Goal: Check status: Check status

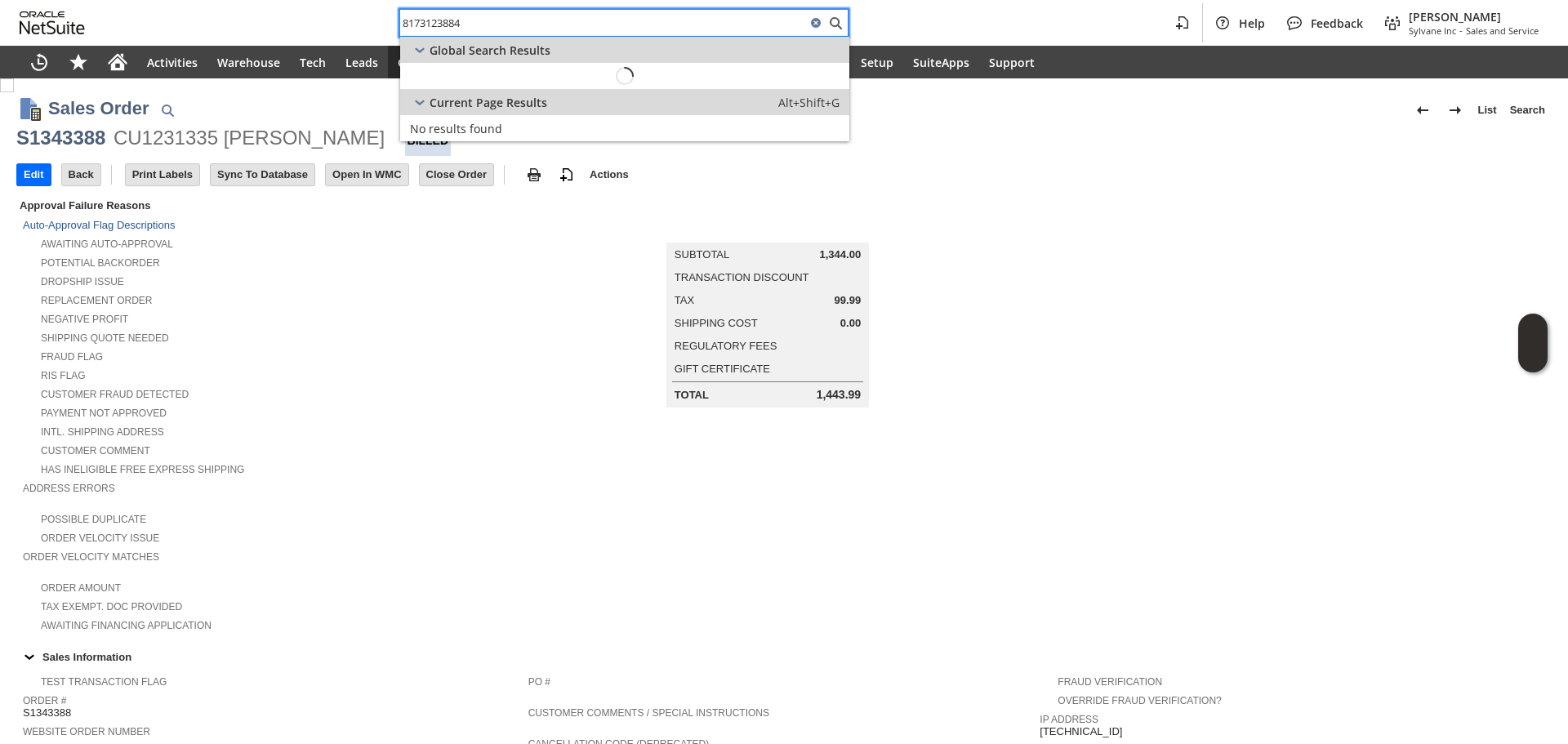
scroll to position [770, 0]
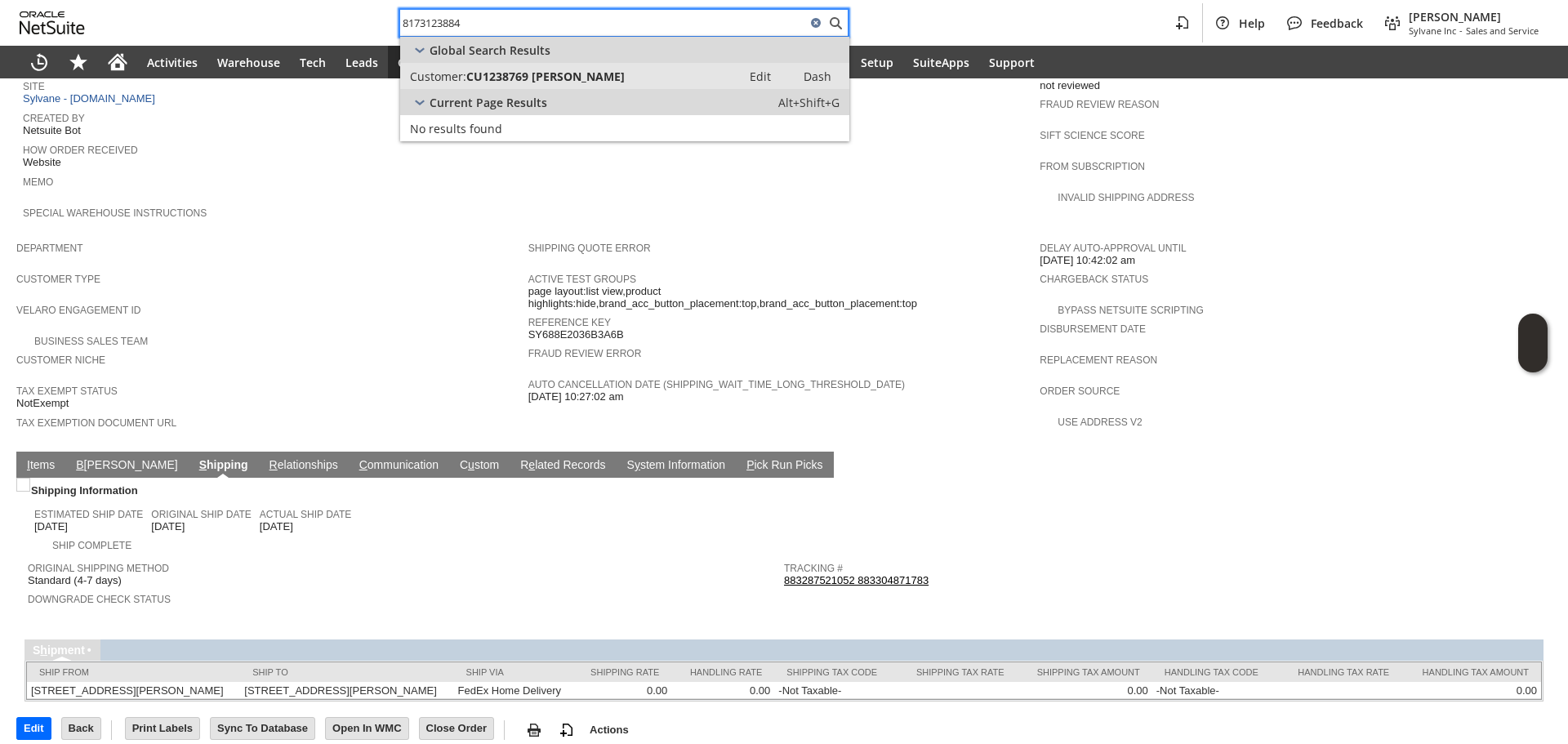
type input "8173123884"
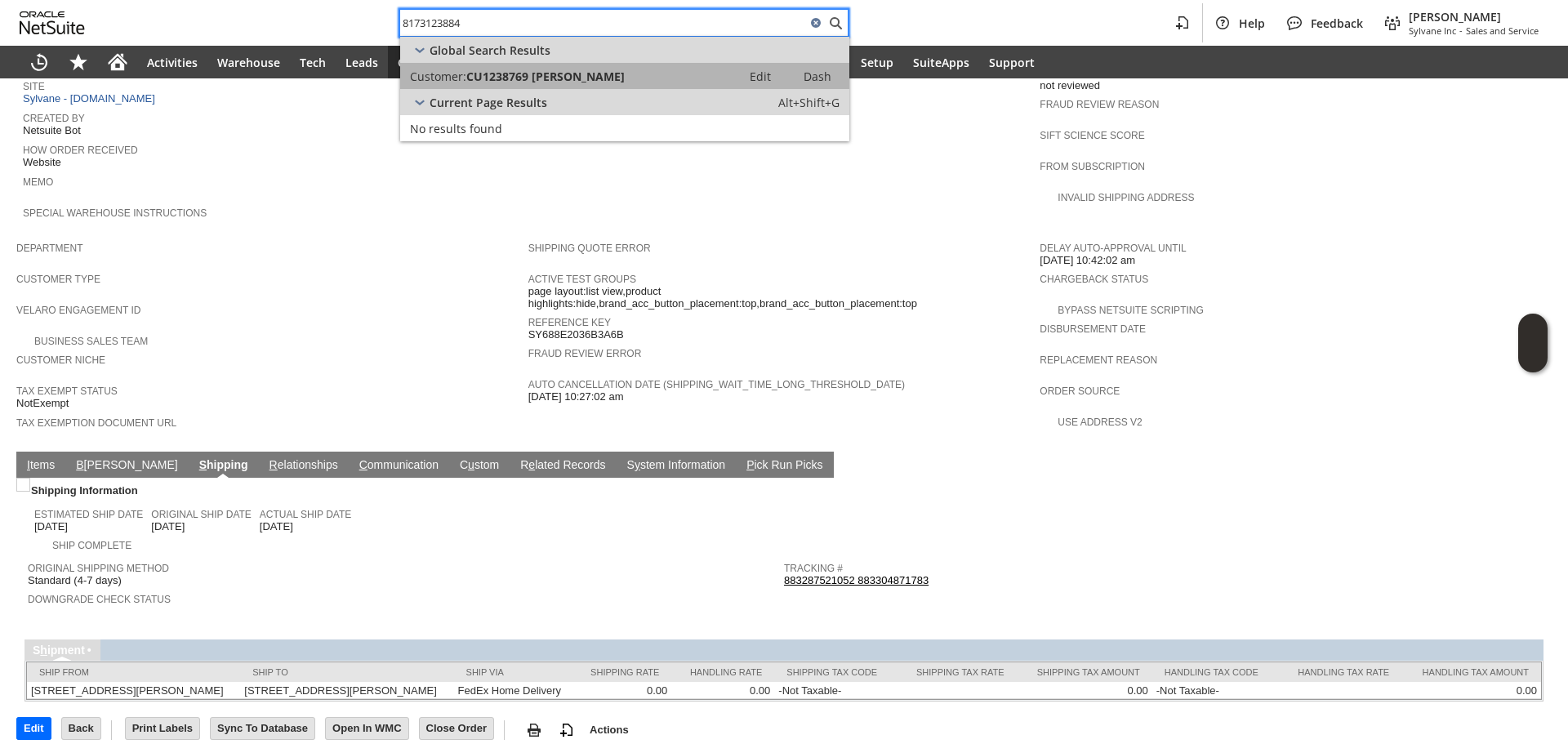
click at [553, 83] on span "CU1238769 [PERSON_NAME]" at bounding box center [545, 77] width 158 height 16
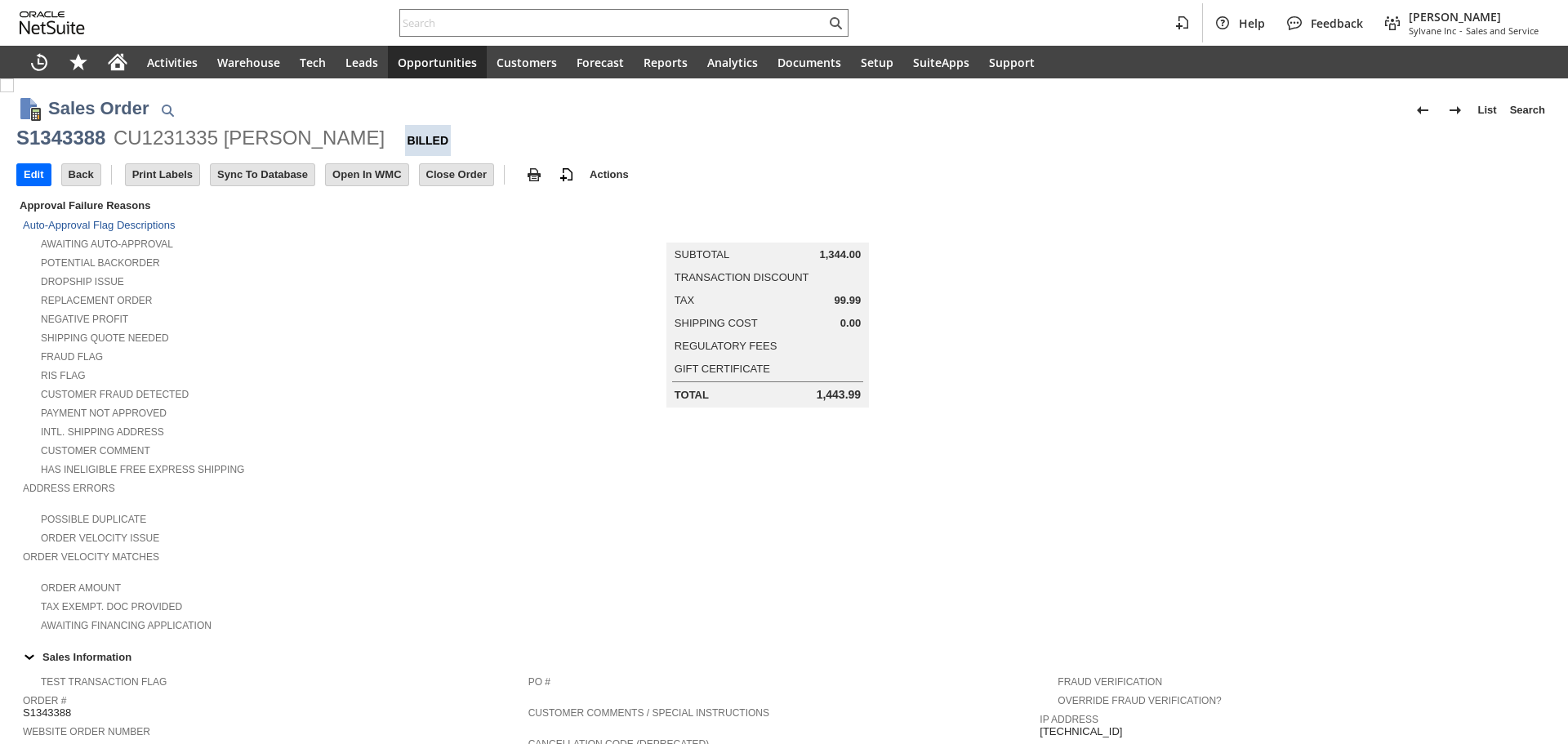
scroll to position [871, 0]
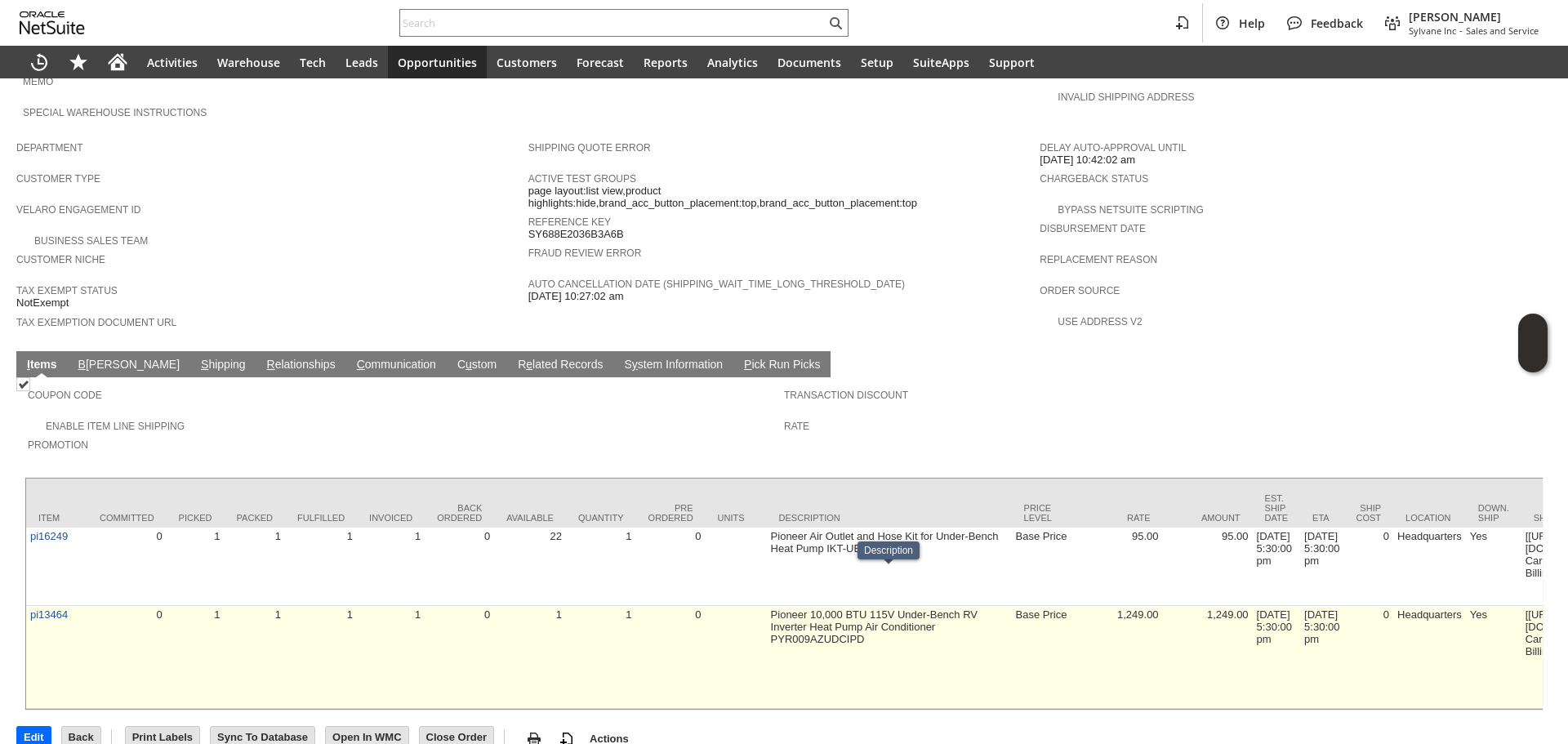
click at [841, 606] on td "Pioneer 10,000 BTU 115V Under-Bench RV Inverter Heat Pump Air Conditioner PYR00…" at bounding box center [889, 658] width 245 height 103
copy td "PYR009AZUDCIPD"
click at [27, 606] on td "pi13464" at bounding box center [57, 658] width 61 height 103
click at [41, 606] on td "pi13464" at bounding box center [57, 658] width 61 height 103
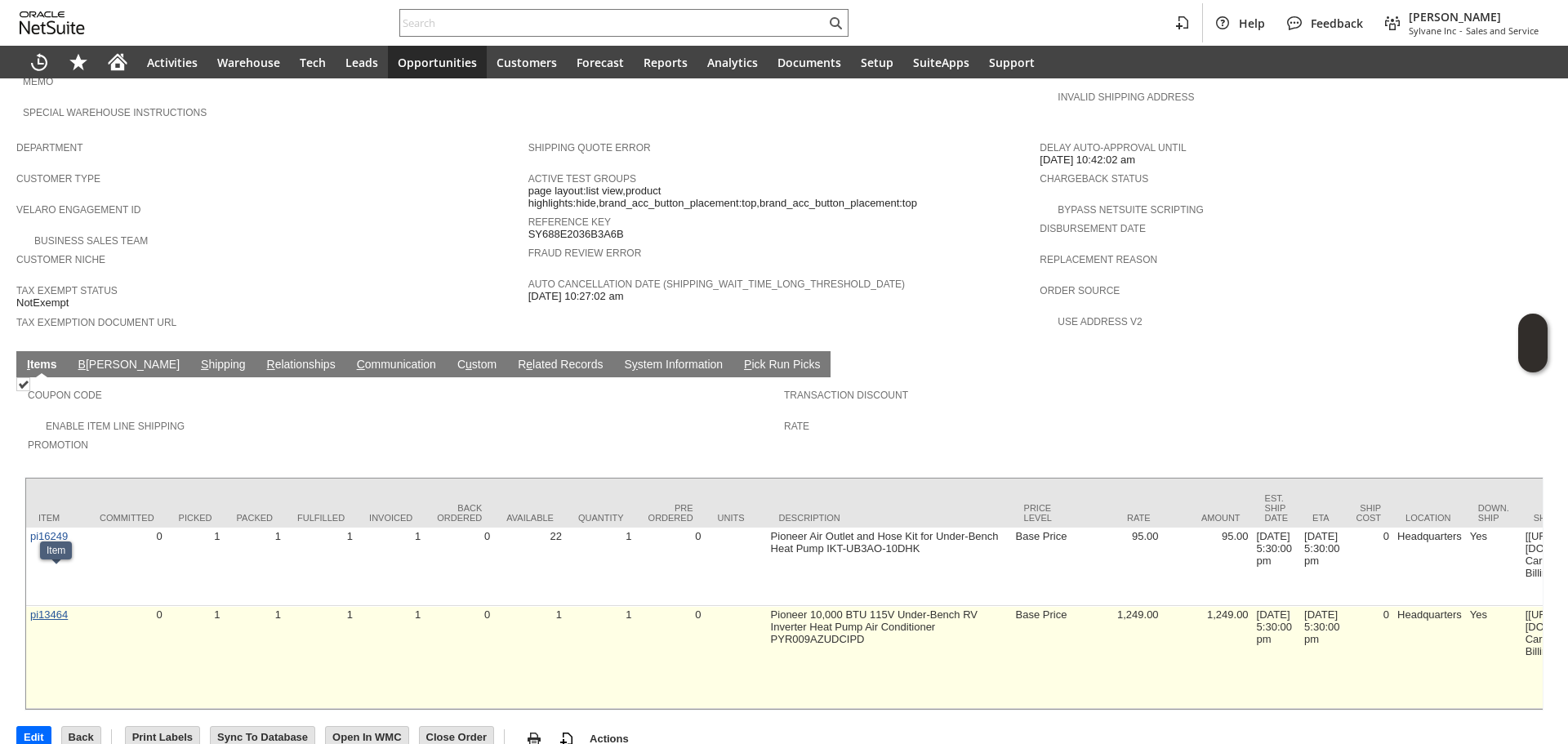
click at [45, 609] on link "pi13464" at bounding box center [49, 615] width 38 height 12
